Goal: Information Seeking & Learning: Learn about a topic

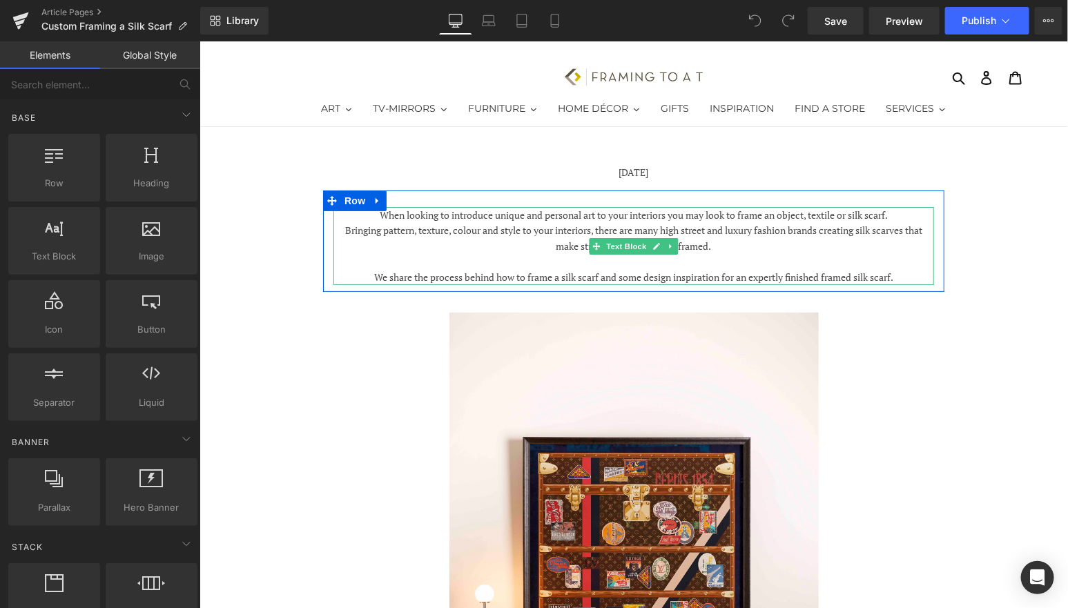
click at [889, 268] on div "Bringing pattern, texture, colour and style to your interiors, there are many h…" at bounding box center [633, 253] width 601 height 62
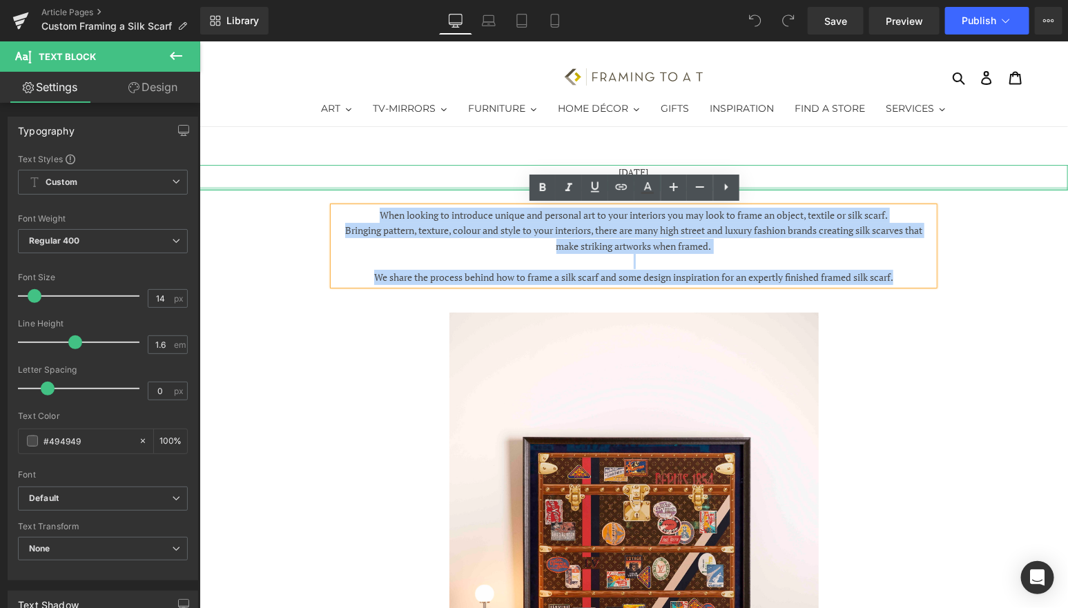
drag, startPoint x: 906, startPoint y: 273, endPoint x: 455, endPoint y: 188, distance: 458.8
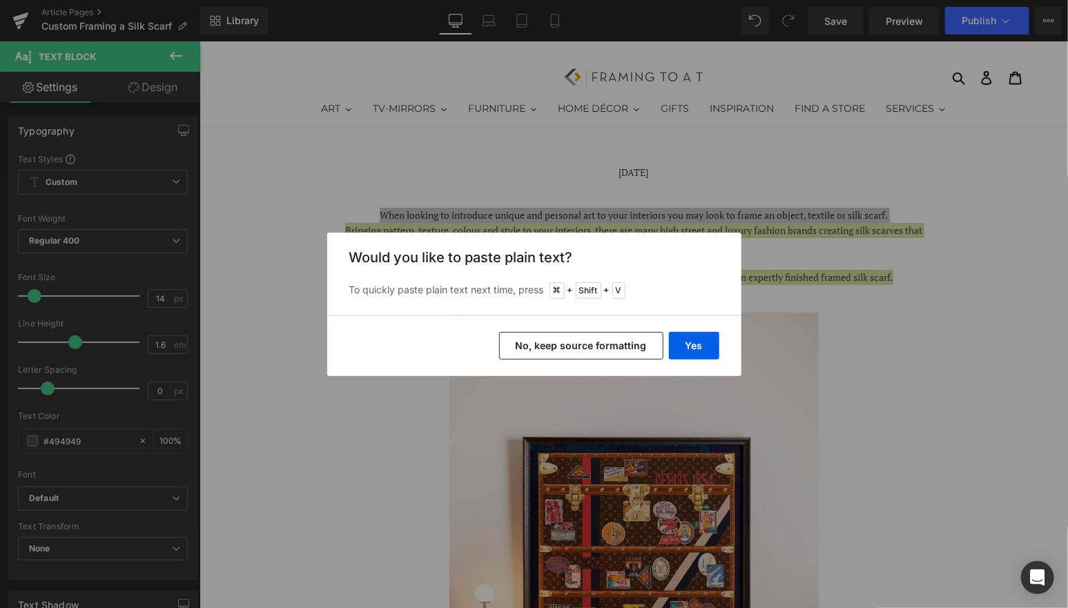
click at [609, 345] on button "No, keep source formatting" at bounding box center [581, 346] width 164 height 28
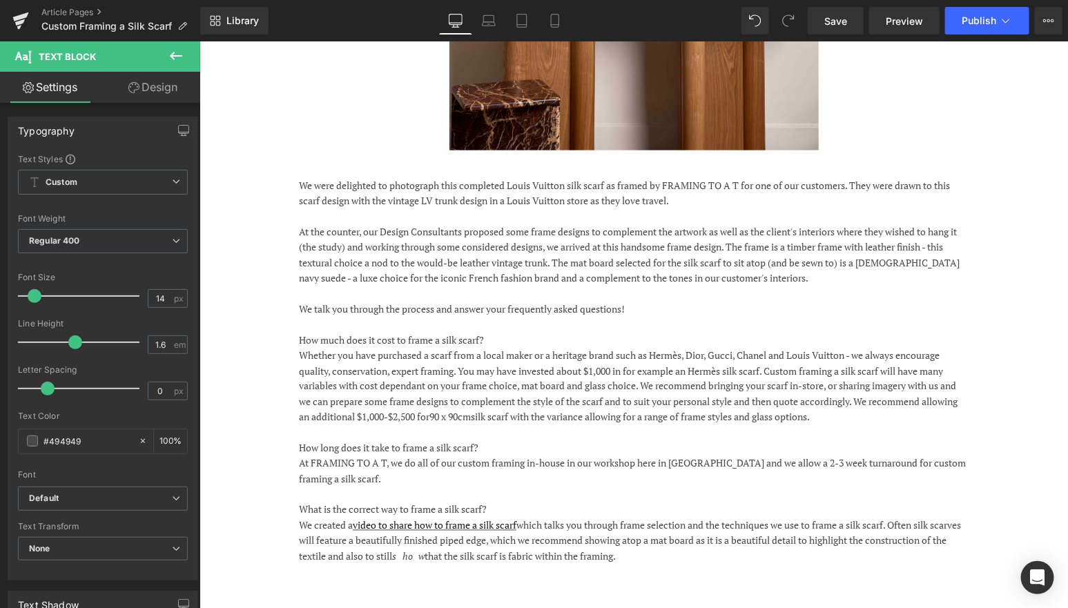
scroll to position [733, 0]
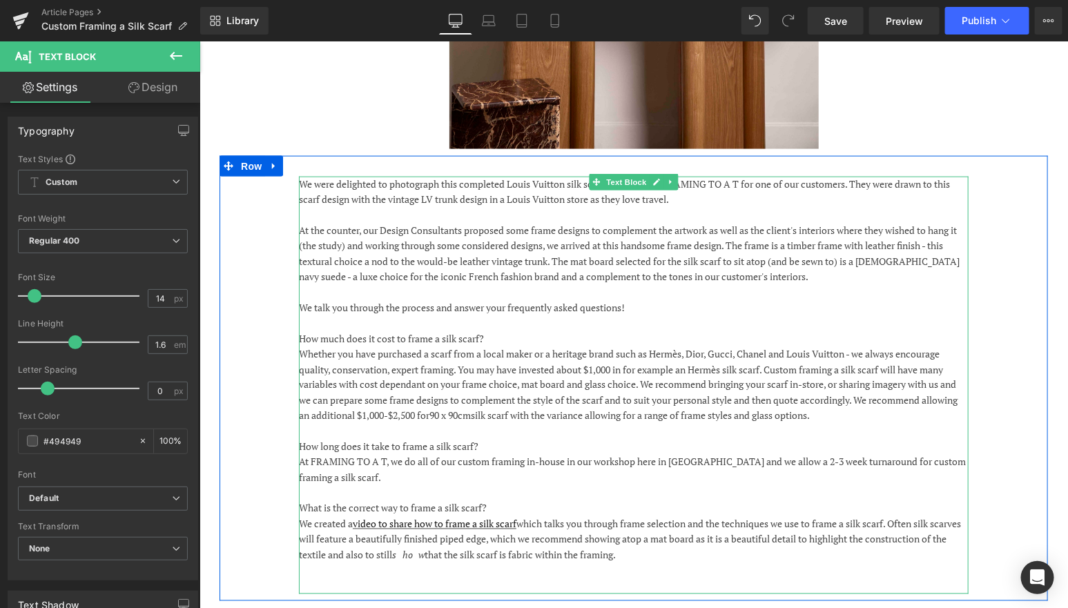
click at [303, 176] on p "We were delighted to photograph this completed Louis Vuitton silk scarf as fram…" at bounding box center [633, 191] width 670 height 31
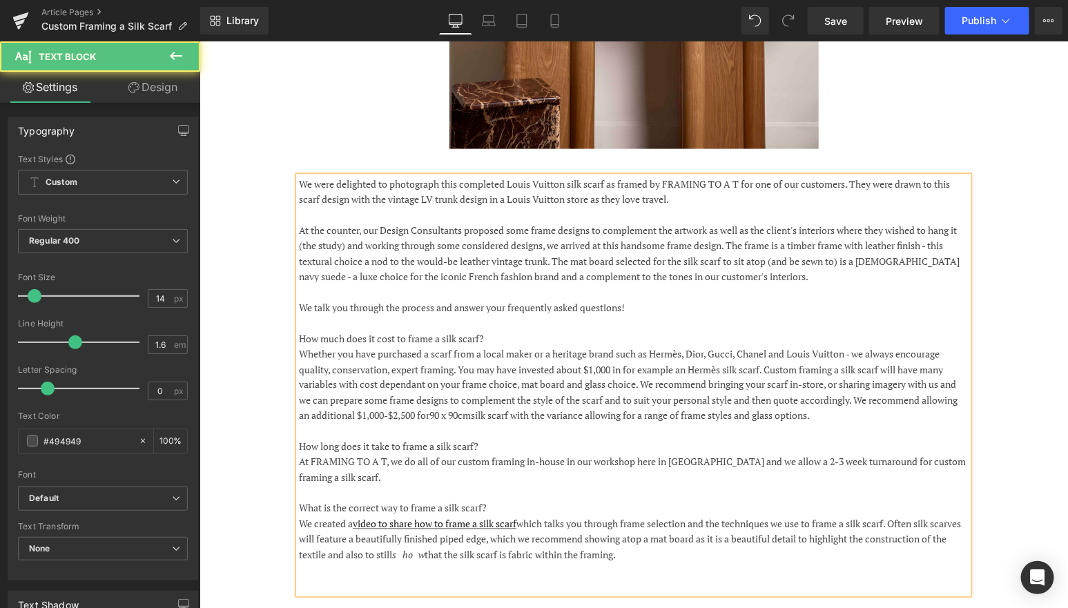
click at [302, 176] on p "We were delighted to photograph this completed Louis Vuitton silk scarf as fram…" at bounding box center [633, 191] width 670 height 31
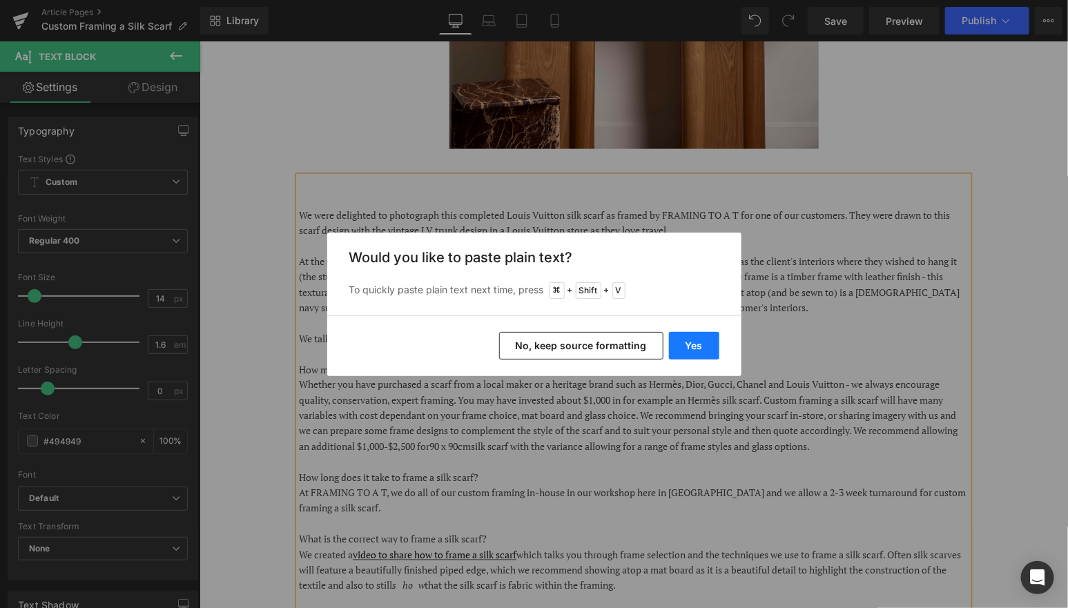
drag, startPoint x: 686, startPoint y: 346, endPoint x: 487, endPoint y: 305, distance: 203.6
click at [686, 346] on button "Yes" at bounding box center [694, 346] width 50 height 28
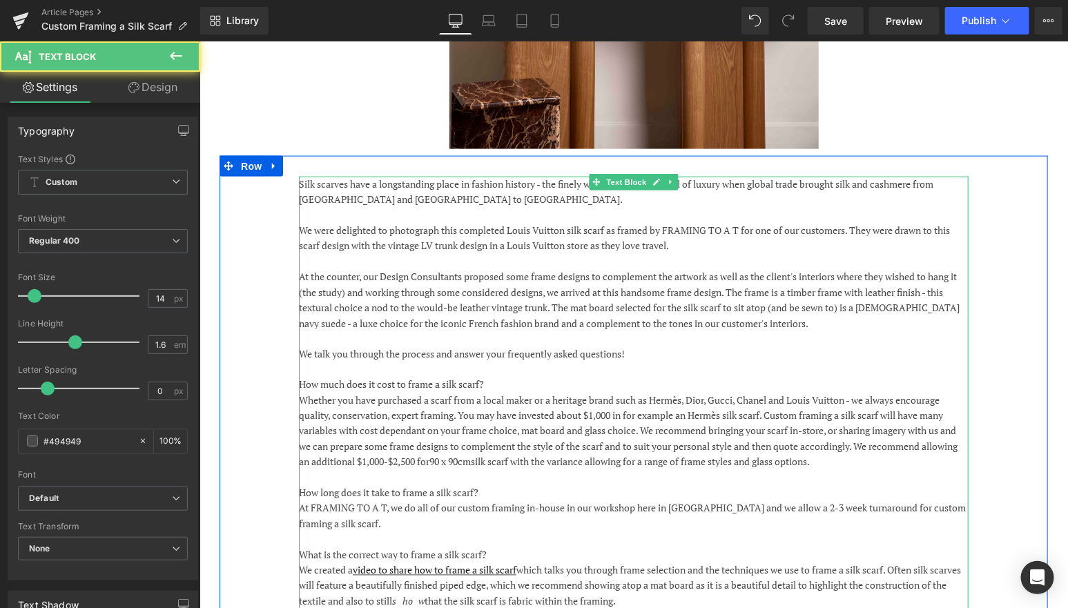
click at [536, 222] on p "We were delighted to photograph this completed Louis Vuitton silk scarf as fram…" at bounding box center [633, 237] width 670 height 31
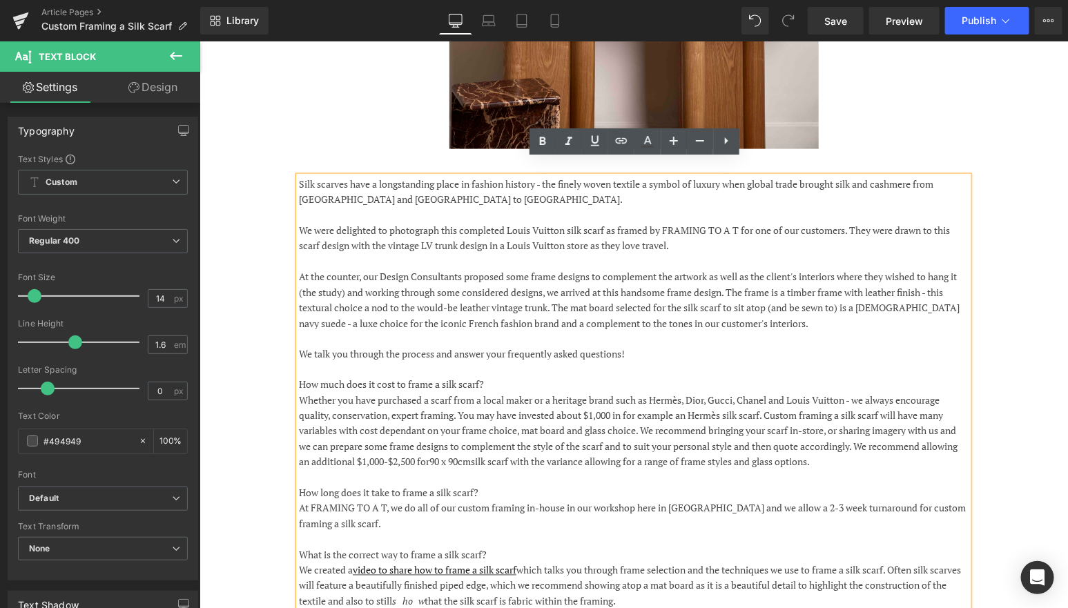
click at [468, 180] on p "Silk scarves have a longstanding place in fashion history - the finely woven te…" at bounding box center [633, 191] width 670 height 31
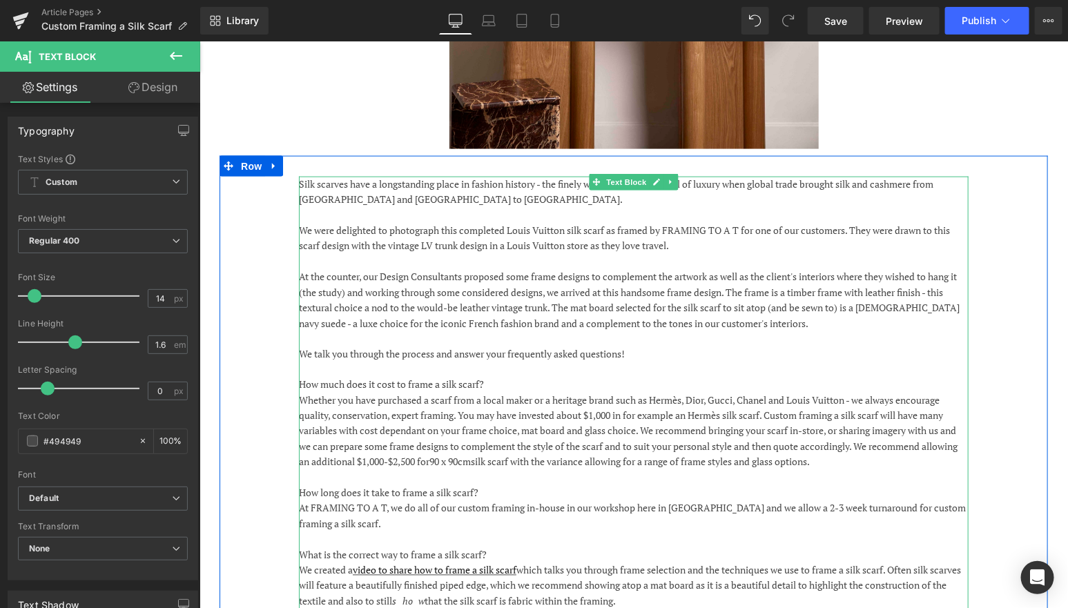
click at [426, 176] on p "Silk scarves have a longstanding place in fashion history - the finely woven te…" at bounding box center [633, 191] width 670 height 31
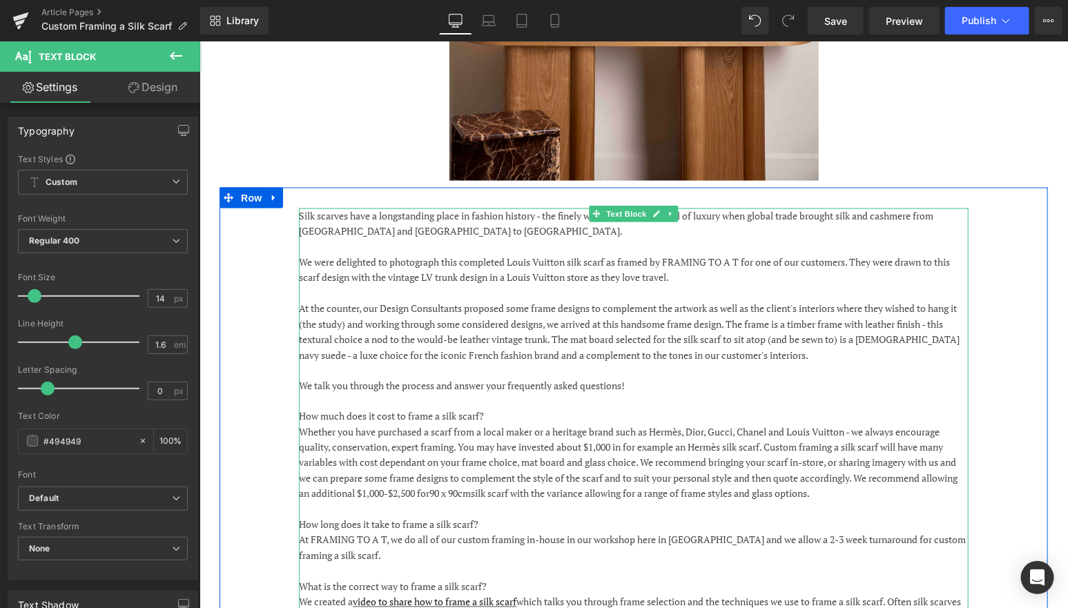
scroll to position [686, 0]
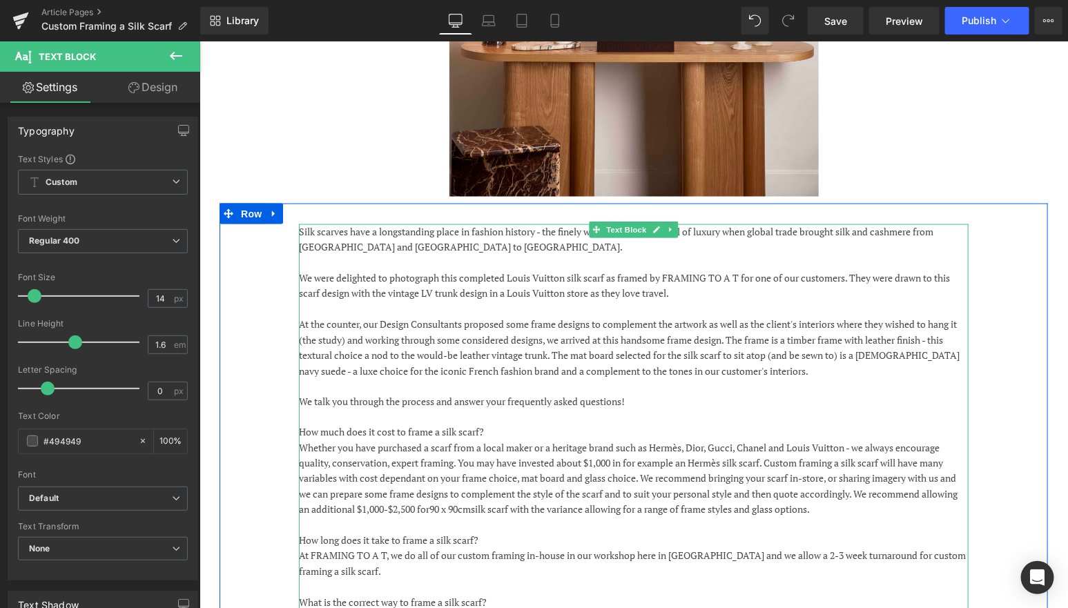
click at [556, 270] on p "We were delighted to photograph this completed Louis Vuitton silk scarf as fram…" at bounding box center [633, 285] width 670 height 31
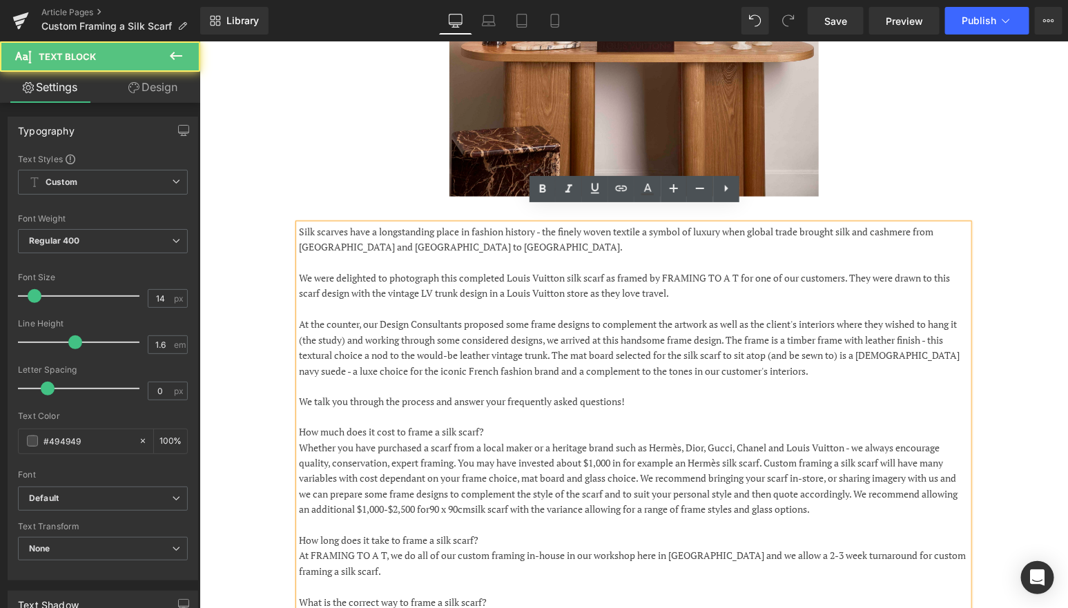
click at [709, 301] on p at bounding box center [633, 308] width 670 height 15
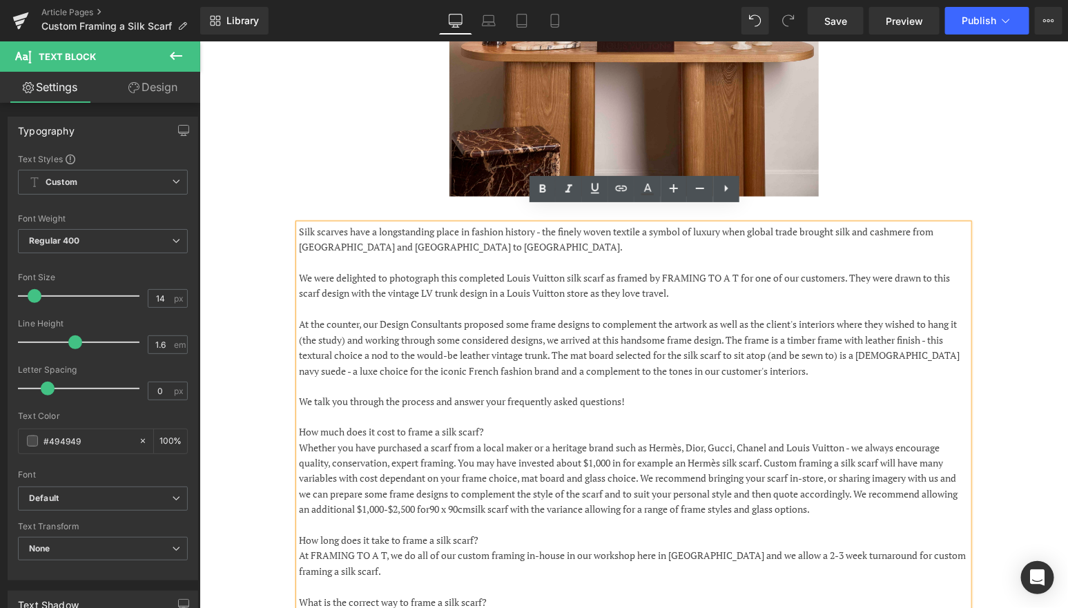
click at [532, 232] on p "Silk scarves have a longstanding place in fashion history - the finely woven te…" at bounding box center [633, 239] width 670 height 31
